Goal: Task Accomplishment & Management: Manage account settings

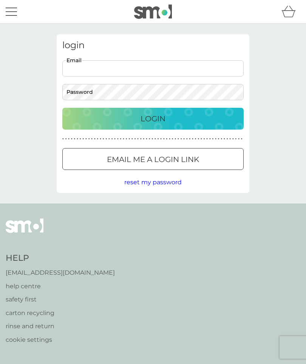
type input "[EMAIL_ADDRESS][DOMAIN_NAME]"
click at [153, 118] on button "Login" at bounding box center [152, 119] width 181 height 22
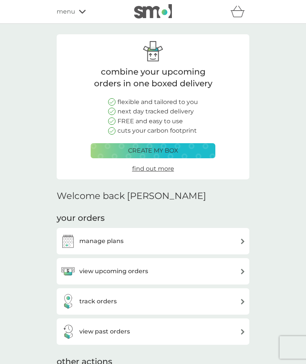
click at [241, 242] on img at bounding box center [243, 242] width 6 height 6
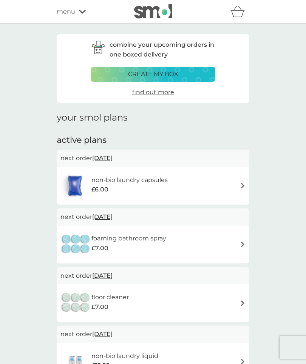
click at [241, 185] on img at bounding box center [243, 186] width 6 height 6
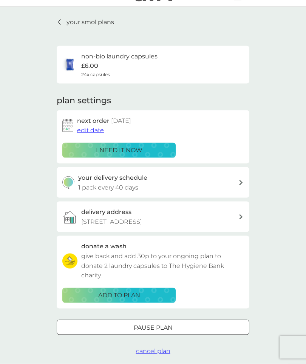
scroll to position [18, 0]
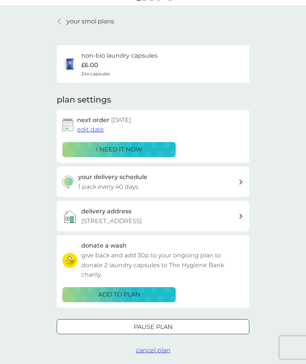
click at [172, 323] on p "Pause plan" at bounding box center [153, 328] width 39 height 10
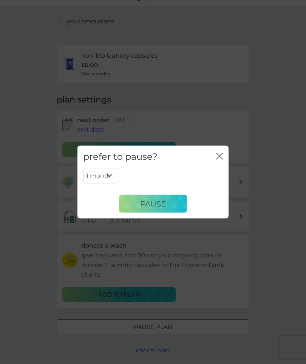
click at [171, 213] on button "Pause" at bounding box center [153, 204] width 68 height 18
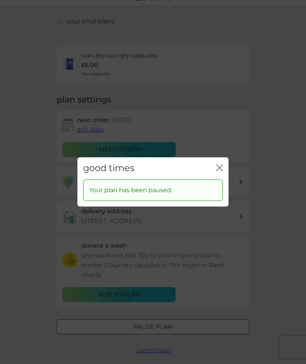
click at [222, 171] on icon "close" at bounding box center [219, 167] width 7 height 7
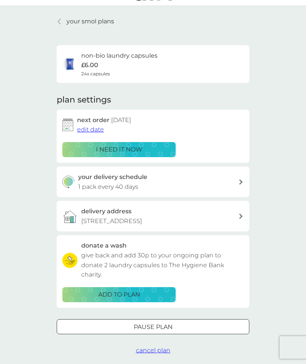
click at [96, 23] on p "your smol plans" at bounding box center [90, 22] width 48 height 10
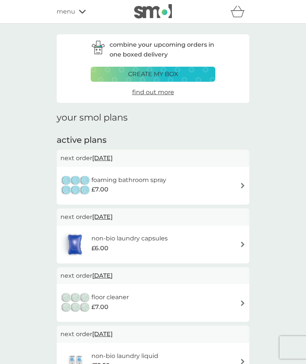
click at [245, 180] on div "foaming bathroom spray £7.00" at bounding box center [152, 186] width 185 height 26
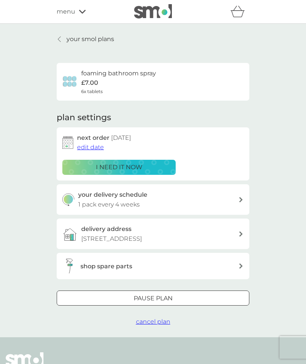
click at [169, 295] on p "Pause plan" at bounding box center [153, 299] width 39 height 10
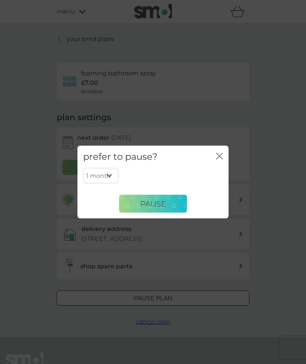
click at [175, 213] on button "Pause" at bounding box center [153, 204] width 68 height 18
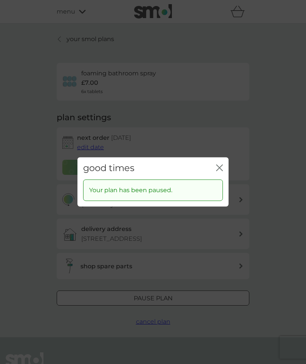
click at [218, 172] on button "close" at bounding box center [219, 168] width 7 height 8
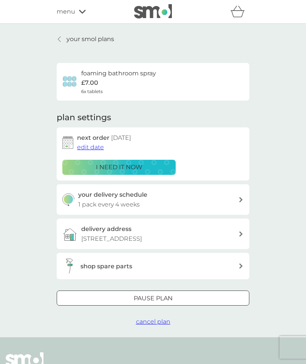
click at [104, 39] on p "your smol plans" at bounding box center [90, 39] width 48 height 10
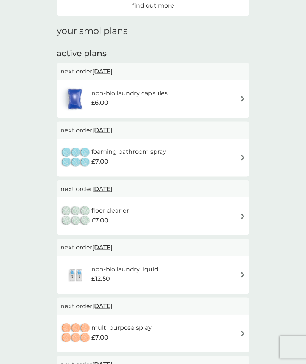
scroll to position [89, 0]
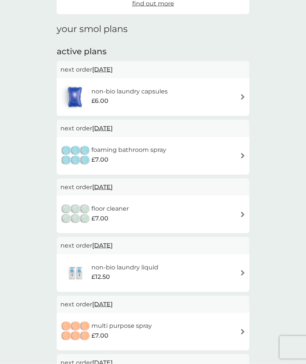
click at [239, 216] on div "floor cleaner £7.00" at bounding box center [152, 214] width 185 height 26
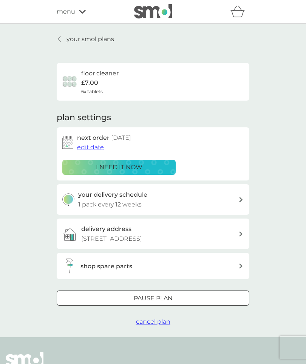
click at [170, 297] on p "Pause plan" at bounding box center [153, 299] width 39 height 10
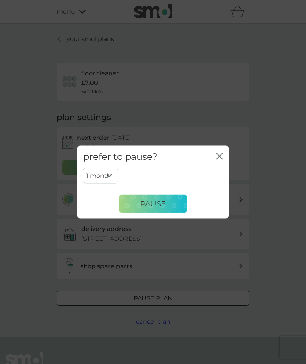
click at [178, 213] on button "Pause" at bounding box center [153, 204] width 68 height 18
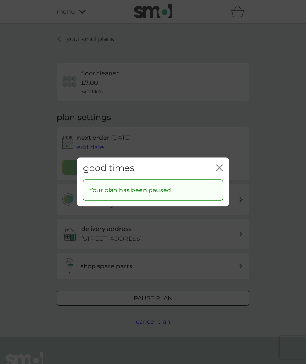
click at [221, 171] on icon "close" at bounding box center [220, 168] width 3 height 6
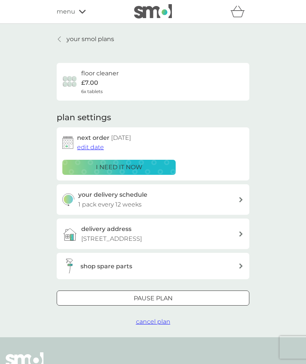
click at [97, 31] on div "your smol plans floor cleaner £7.00 6x tablets plan settings next order [DATE] …" at bounding box center [153, 181] width 306 height 314
click at [89, 42] on p "your smol plans" at bounding box center [90, 39] width 48 height 10
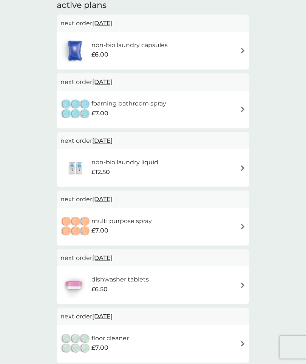
scroll to position [135, 0]
click at [243, 169] on img at bounding box center [243, 168] width 6 height 6
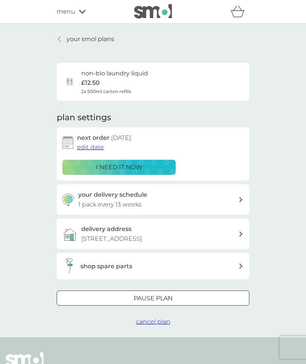
click at [166, 297] on p "Pause plan" at bounding box center [153, 299] width 39 height 10
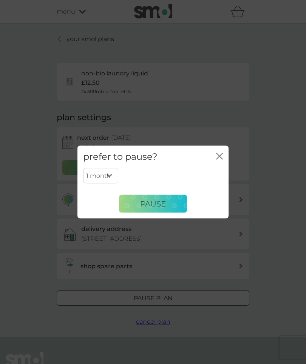
click at [171, 213] on button "Pause" at bounding box center [153, 204] width 68 height 18
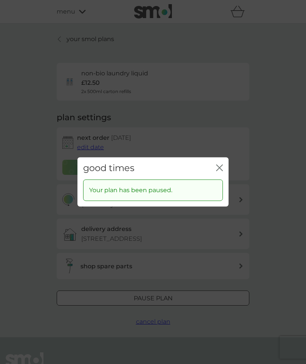
click at [222, 171] on icon "close" at bounding box center [219, 167] width 7 height 7
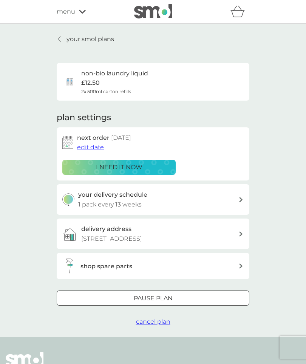
click at [99, 38] on p "your smol plans" at bounding box center [90, 39] width 48 height 10
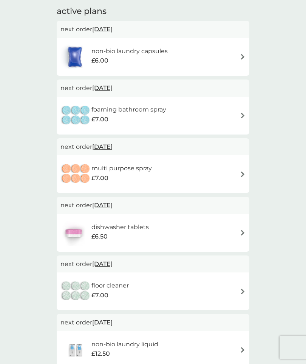
scroll to position [130, 0]
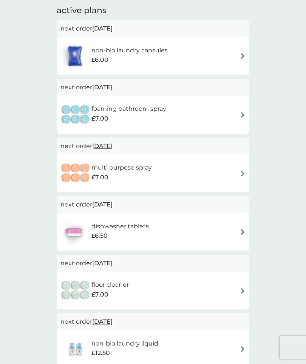
click at [243, 171] on img at bounding box center [243, 174] width 6 height 6
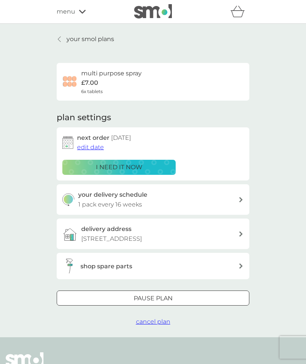
click at [162, 299] on div at bounding box center [152, 299] width 27 height 8
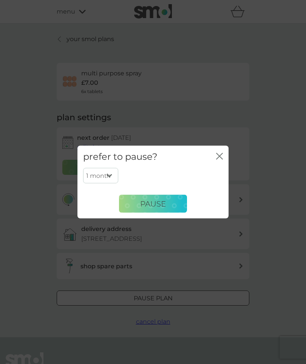
click at [176, 213] on button "Pause" at bounding box center [153, 204] width 68 height 18
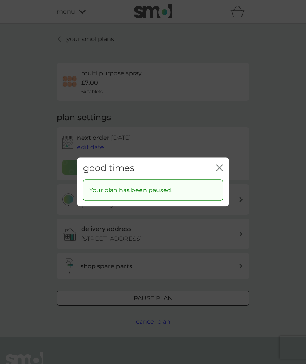
click at [221, 171] on icon "close" at bounding box center [219, 167] width 7 height 7
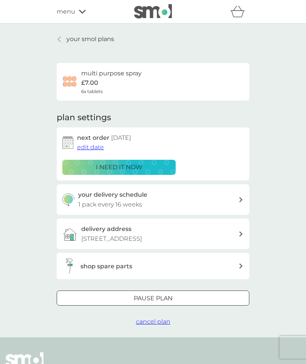
click at [91, 40] on p "your smol plans" at bounding box center [90, 39] width 48 height 10
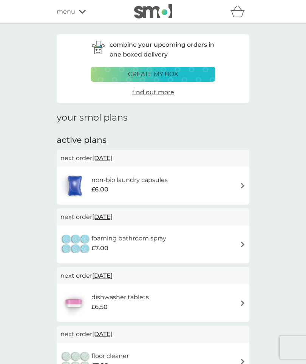
click at [238, 246] on div "foaming bathroom spray £7.00" at bounding box center [152, 245] width 185 height 26
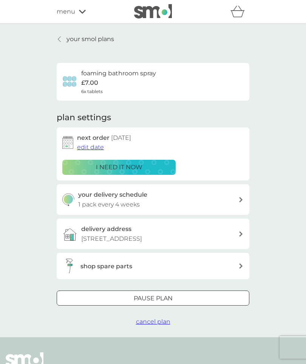
click at [169, 296] on p "Pause plan" at bounding box center [153, 299] width 39 height 10
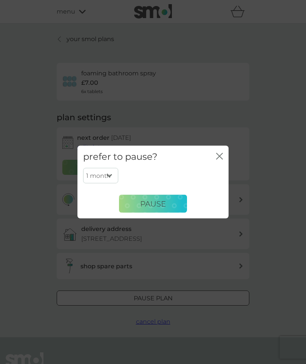
click at [175, 213] on button "Pause" at bounding box center [153, 204] width 68 height 18
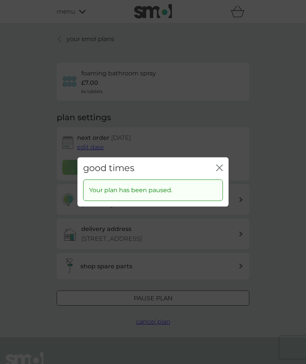
click at [221, 171] on icon "close" at bounding box center [219, 167] width 7 height 7
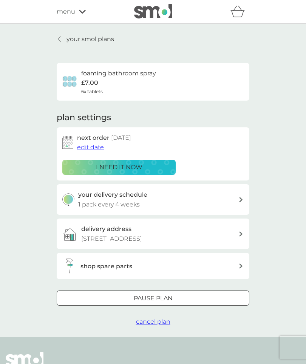
click at [104, 42] on p "your smol plans" at bounding box center [90, 39] width 48 height 10
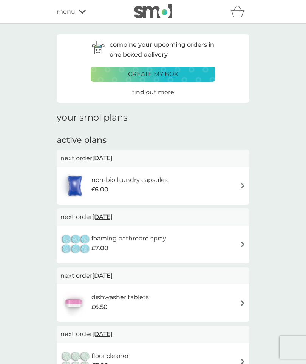
click at [244, 187] on img at bounding box center [243, 186] width 6 height 6
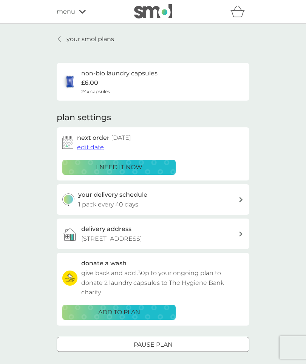
click at [176, 346] on div "Pause plan" at bounding box center [153, 345] width 192 height 10
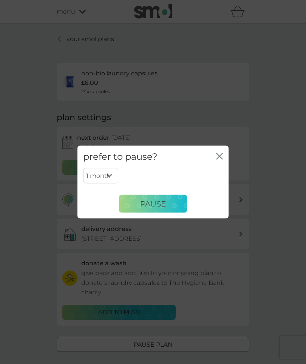
click at [169, 213] on button "Pause" at bounding box center [153, 204] width 68 height 18
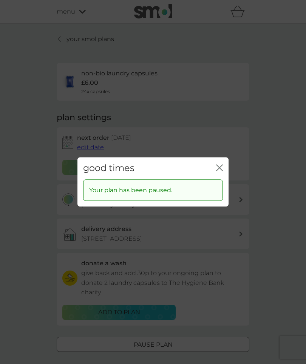
click at [218, 171] on icon "close" at bounding box center [219, 167] width 7 height 7
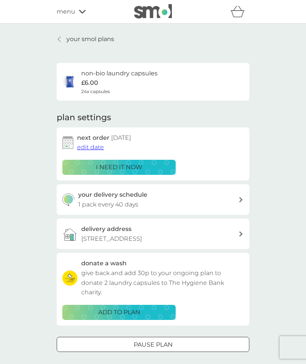
click at [98, 43] on p "your smol plans" at bounding box center [90, 39] width 48 height 10
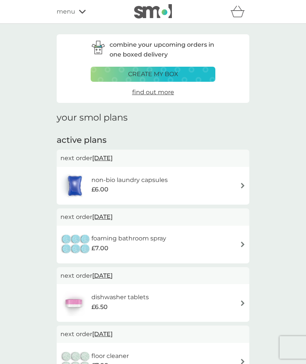
click at [238, 188] on div "non-bio laundry capsules £6.00" at bounding box center [152, 186] width 185 height 26
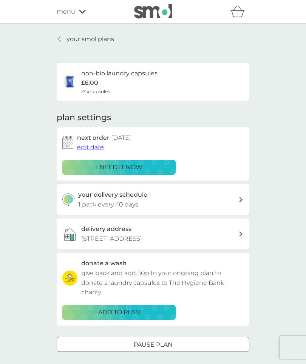
click at [161, 344] on div at bounding box center [152, 345] width 27 height 8
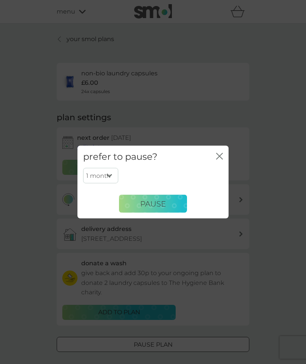
click at [175, 213] on button "Pause" at bounding box center [153, 204] width 68 height 18
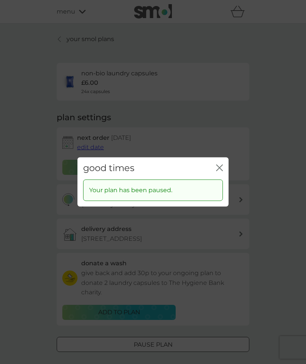
click at [221, 171] on icon "close" at bounding box center [219, 167] width 7 height 7
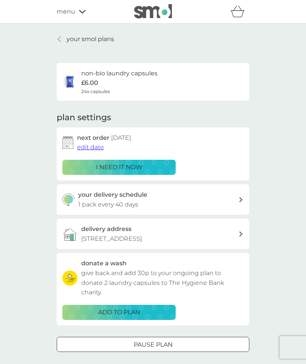
click at [93, 37] on p "your smol plans" at bounding box center [90, 39] width 48 height 10
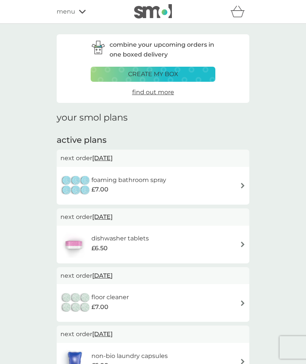
click at [243, 185] on img at bounding box center [243, 186] width 6 height 6
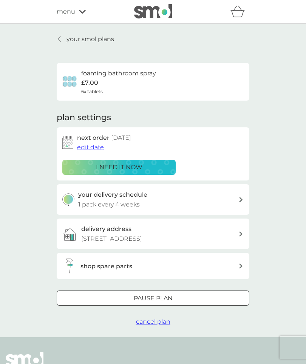
click at [162, 296] on div at bounding box center [162, 298] width 6 height 6
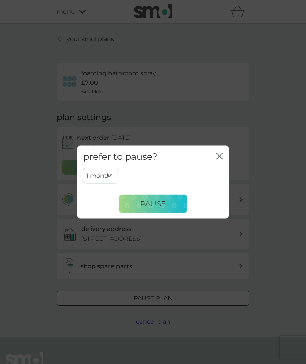
click at [114, 184] on select "1 month 2 months 3 months 4 months 5 months 6 months" at bounding box center [100, 176] width 35 height 16
click at [113, 184] on select "1 month 2 months 3 months 4 months 5 months 6 months" at bounding box center [100, 176] width 35 height 16
select select "6"
click at [170, 213] on button "Pause" at bounding box center [153, 204] width 68 height 18
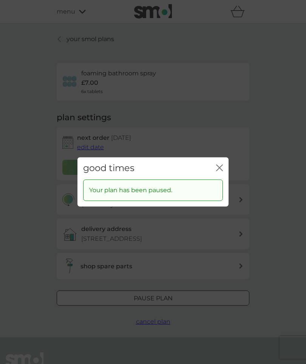
click at [222, 171] on icon "close" at bounding box center [219, 167] width 7 height 7
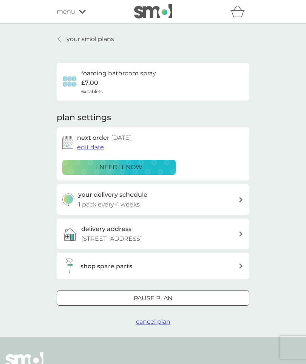
click at [161, 318] on span "cancel plan" at bounding box center [153, 321] width 34 height 7
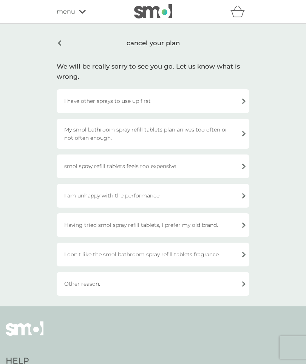
click at [244, 104] on div "I have other sprays to use up first" at bounding box center [153, 101] width 192 height 24
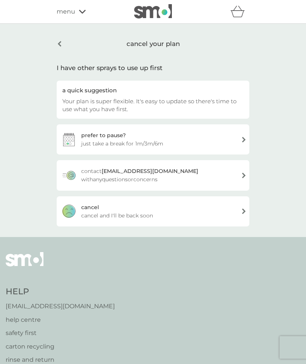
click at [158, 216] on div "[PERSON_NAME] and I'll be back soon" at bounding box center [153, 212] width 192 height 30
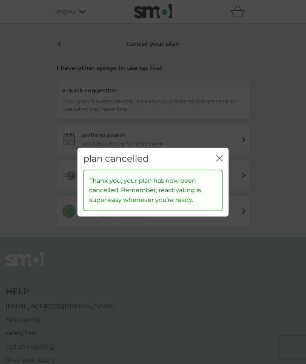
click at [221, 162] on icon "close" at bounding box center [219, 158] width 7 height 7
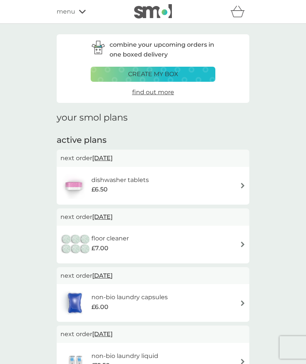
click at [240, 187] on img at bounding box center [243, 186] width 6 height 6
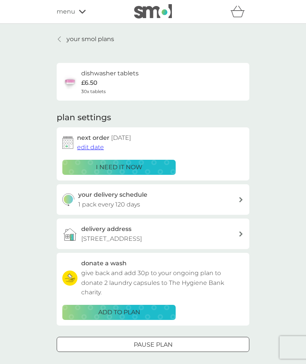
click at [156, 364] on span "cancel plan" at bounding box center [153, 368] width 34 height 7
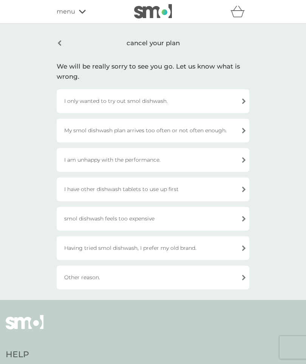
click at [245, 102] on div "I only wanted to try out smol dishwash." at bounding box center [153, 101] width 192 height 24
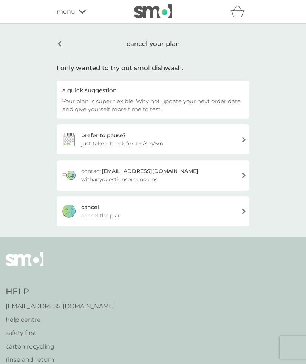
click at [149, 218] on div "[PERSON_NAME] the plan" at bounding box center [153, 212] width 192 height 30
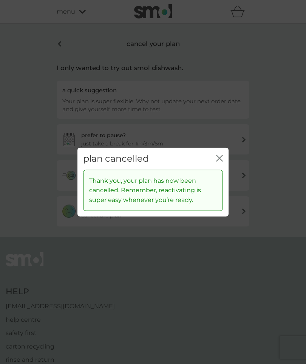
click at [219, 162] on icon "close" at bounding box center [219, 158] width 7 height 7
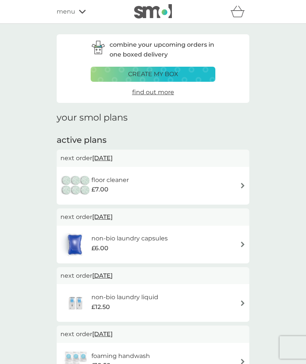
click at [243, 185] on img at bounding box center [243, 186] width 6 height 6
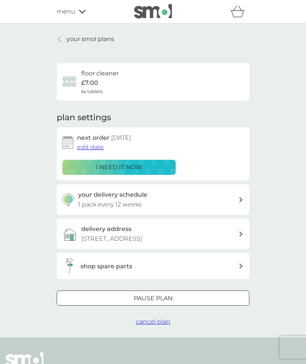
click at [157, 322] on span "cancel plan" at bounding box center [153, 321] width 34 height 7
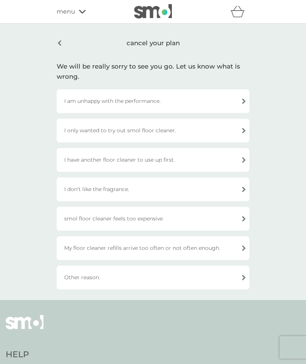
click at [244, 105] on div "I am unhappy with the performance." at bounding box center [153, 101] width 192 height 24
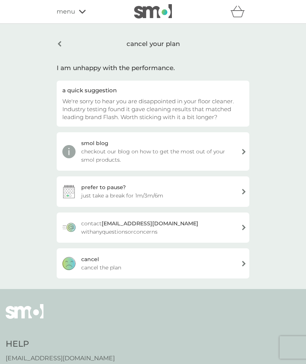
click at [132, 270] on div "[PERSON_NAME] the plan" at bounding box center [153, 264] width 192 height 30
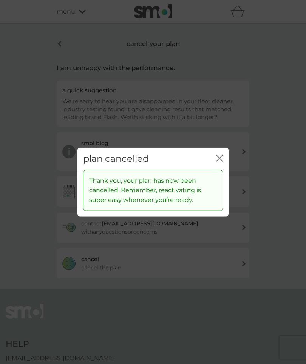
click at [216, 163] on button "close" at bounding box center [219, 159] width 7 height 8
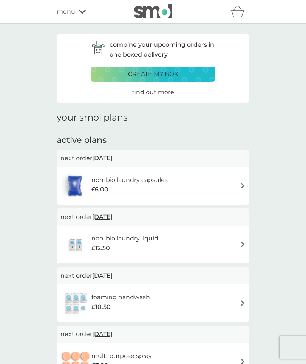
click at [240, 187] on img at bounding box center [243, 186] width 6 height 6
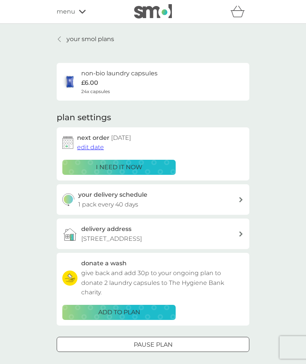
click at [153, 364] on span "cancel plan" at bounding box center [153, 368] width 34 height 7
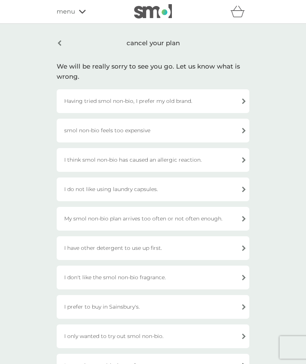
click at [245, 102] on div "Having tried smol non-bio, I prefer my old brand." at bounding box center [153, 101] width 192 height 24
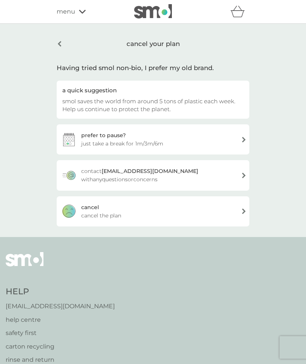
click at [146, 217] on div "[PERSON_NAME] the plan" at bounding box center [153, 212] width 192 height 30
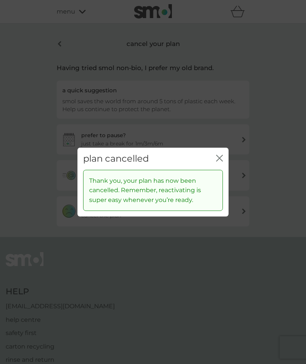
click at [220, 163] on button "close" at bounding box center [219, 159] width 7 height 8
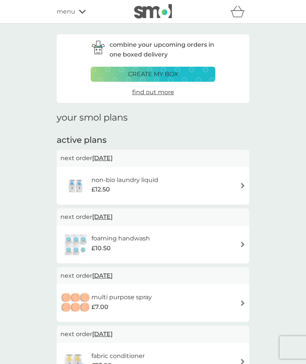
click at [242, 187] on img at bounding box center [243, 186] width 6 height 6
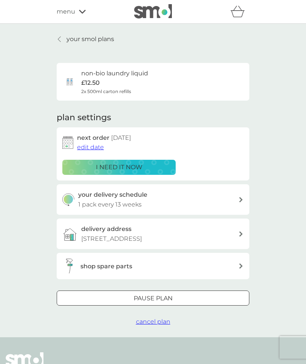
click at [166, 318] on span "cancel plan" at bounding box center [153, 321] width 34 height 7
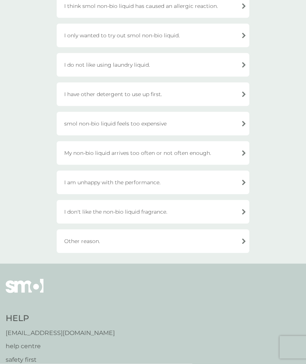
scroll to position [129, 0]
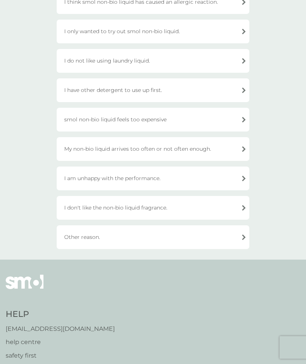
click at [97, 238] on div "Other reason." at bounding box center [153, 238] width 192 height 24
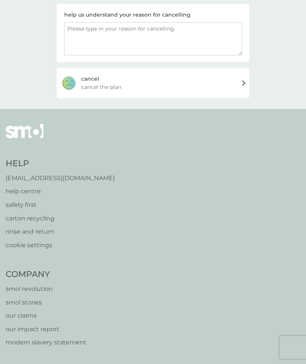
click at [114, 86] on span "cancel the plan" at bounding box center [101, 87] width 40 height 8
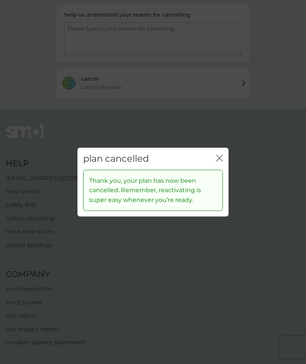
click at [219, 162] on icon "close" at bounding box center [219, 158] width 7 height 7
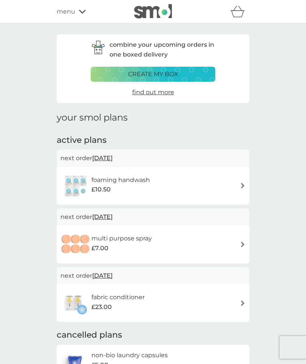
click at [243, 186] on img at bounding box center [243, 186] width 6 height 6
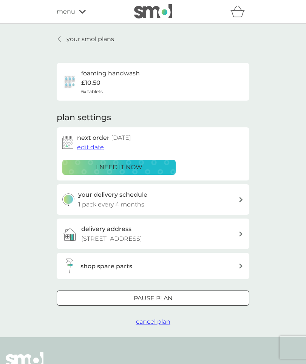
click at [163, 320] on span "cancel plan" at bounding box center [153, 321] width 34 height 7
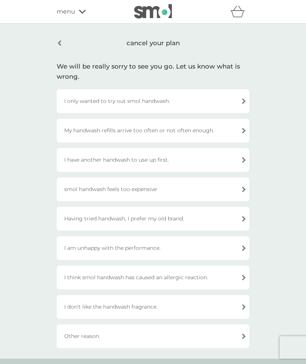
click at [95, 337] on div "Other reason." at bounding box center [153, 337] width 192 height 24
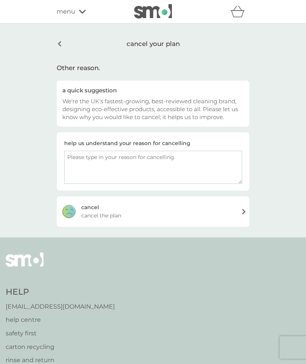
click at [145, 218] on div "[PERSON_NAME] the plan" at bounding box center [153, 212] width 192 height 30
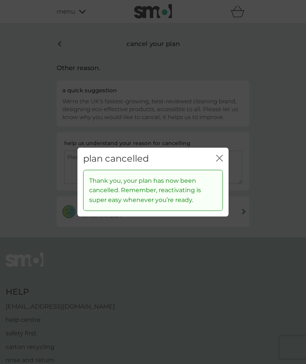
click at [220, 162] on icon "close" at bounding box center [219, 158] width 7 height 7
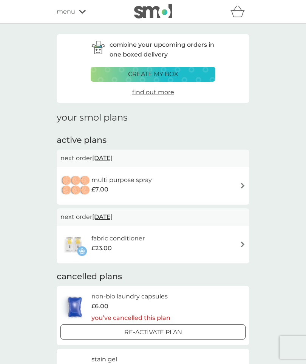
click at [243, 187] on img at bounding box center [243, 186] width 6 height 6
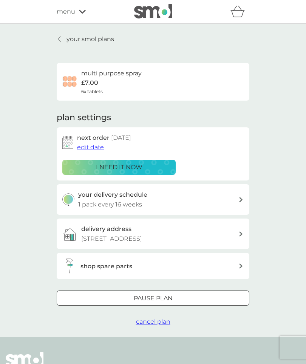
click at [161, 320] on span "cancel plan" at bounding box center [153, 321] width 34 height 7
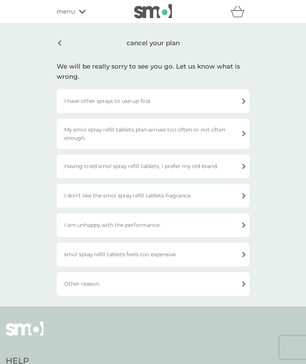
click at [141, 289] on div "Other reason." at bounding box center [153, 284] width 192 height 24
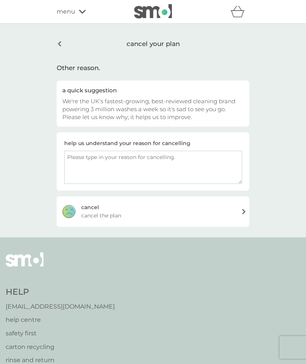
click at [157, 218] on div "[PERSON_NAME] the plan" at bounding box center [153, 212] width 192 height 30
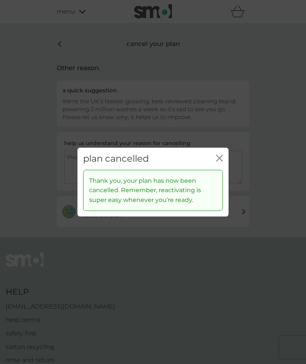
click at [219, 162] on icon "close" at bounding box center [219, 158] width 7 height 7
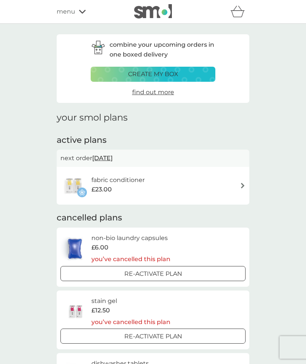
click at [243, 187] on img at bounding box center [243, 186] width 6 height 6
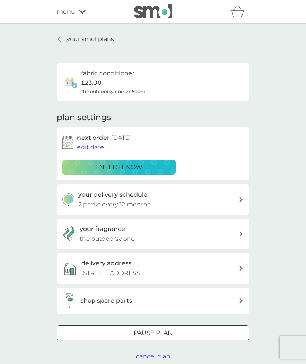
click at [161, 353] on span "cancel plan" at bounding box center [153, 356] width 34 height 7
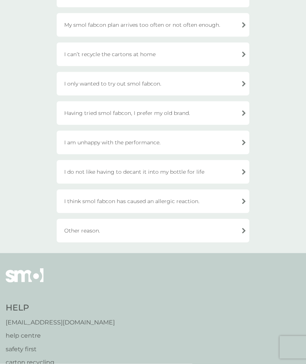
scroll to position [165, 0]
click at [171, 234] on div "Other reason." at bounding box center [153, 231] width 192 height 24
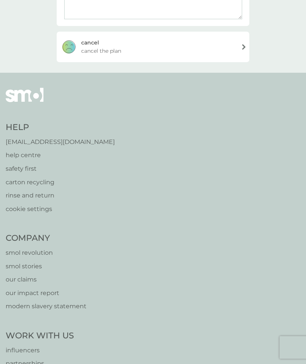
click at [175, 49] on div "[PERSON_NAME] the plan" at bounding box center [153, 47] width 192 height 30
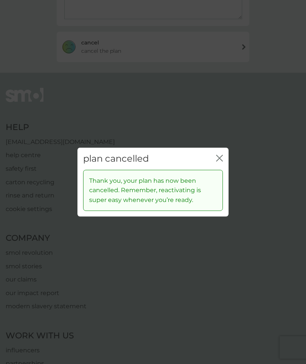
click at [221, 162] on icon "close" at bounding box center [219, 158] width 7 height 7
